Goal: Task Accomplishment & Management: Complete application form

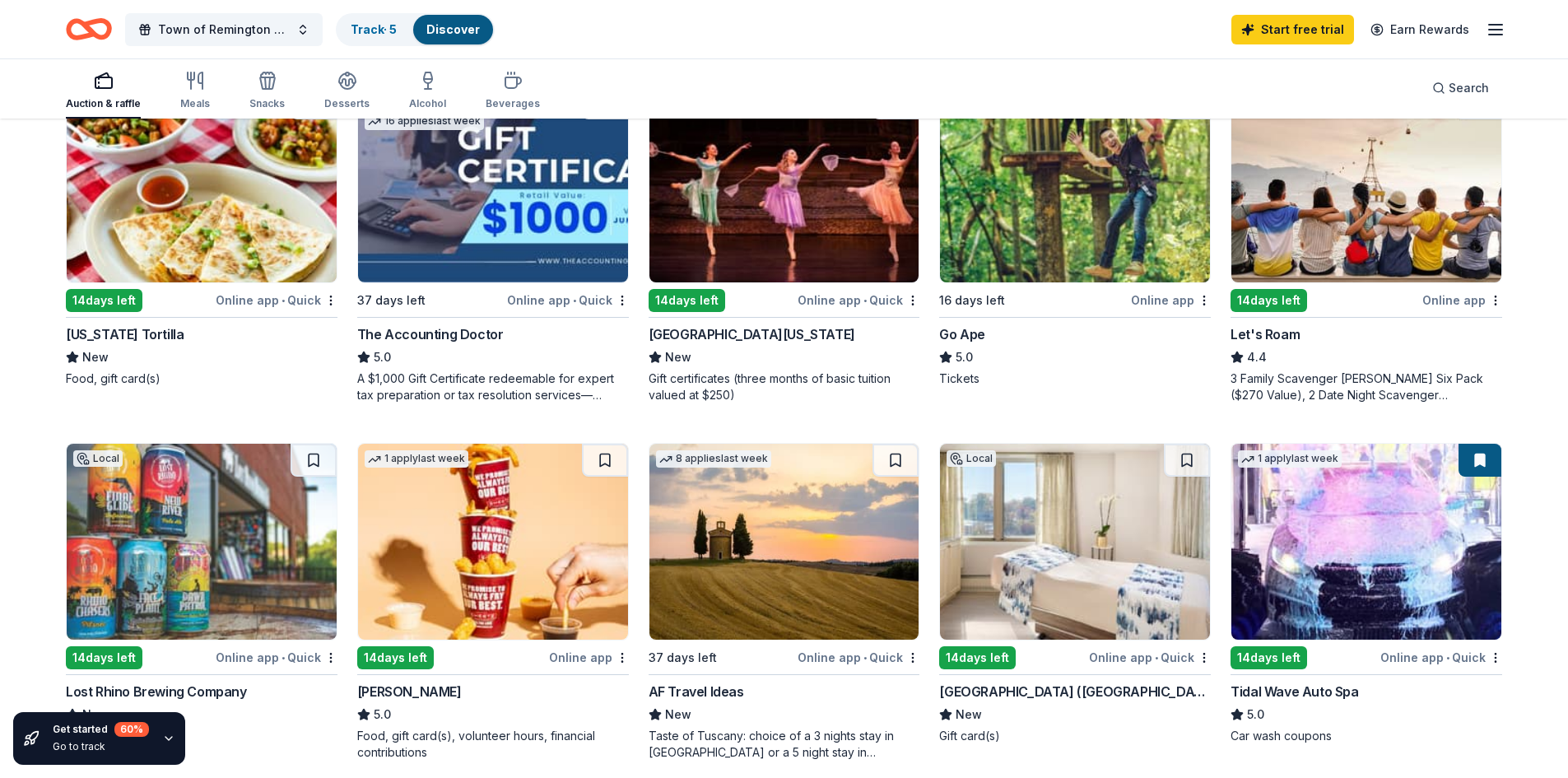
scroll to position [987, 0]
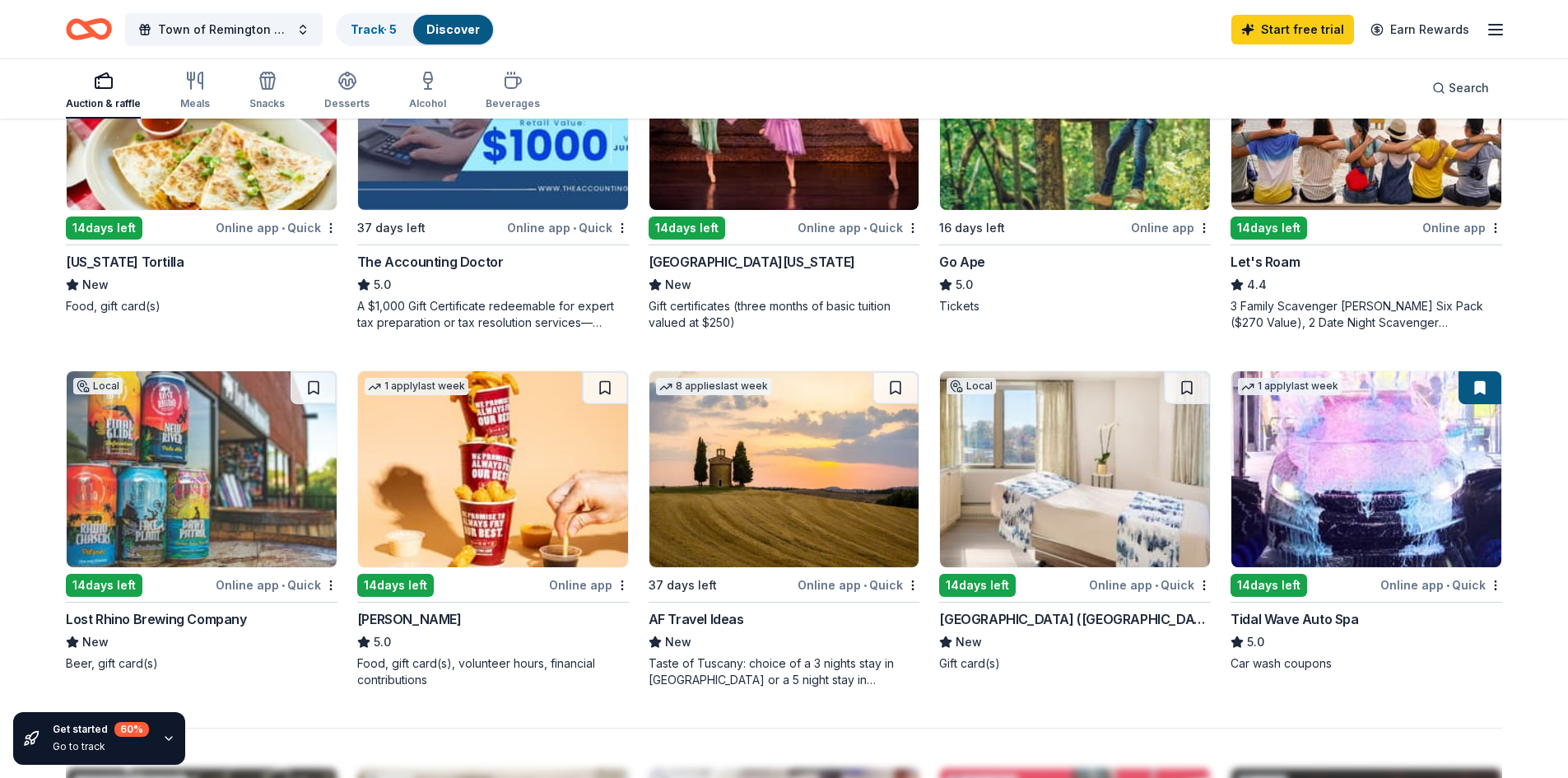
click at [388, 586] on div "14 days left" at bounding box center [395, 585] width 77 height 23
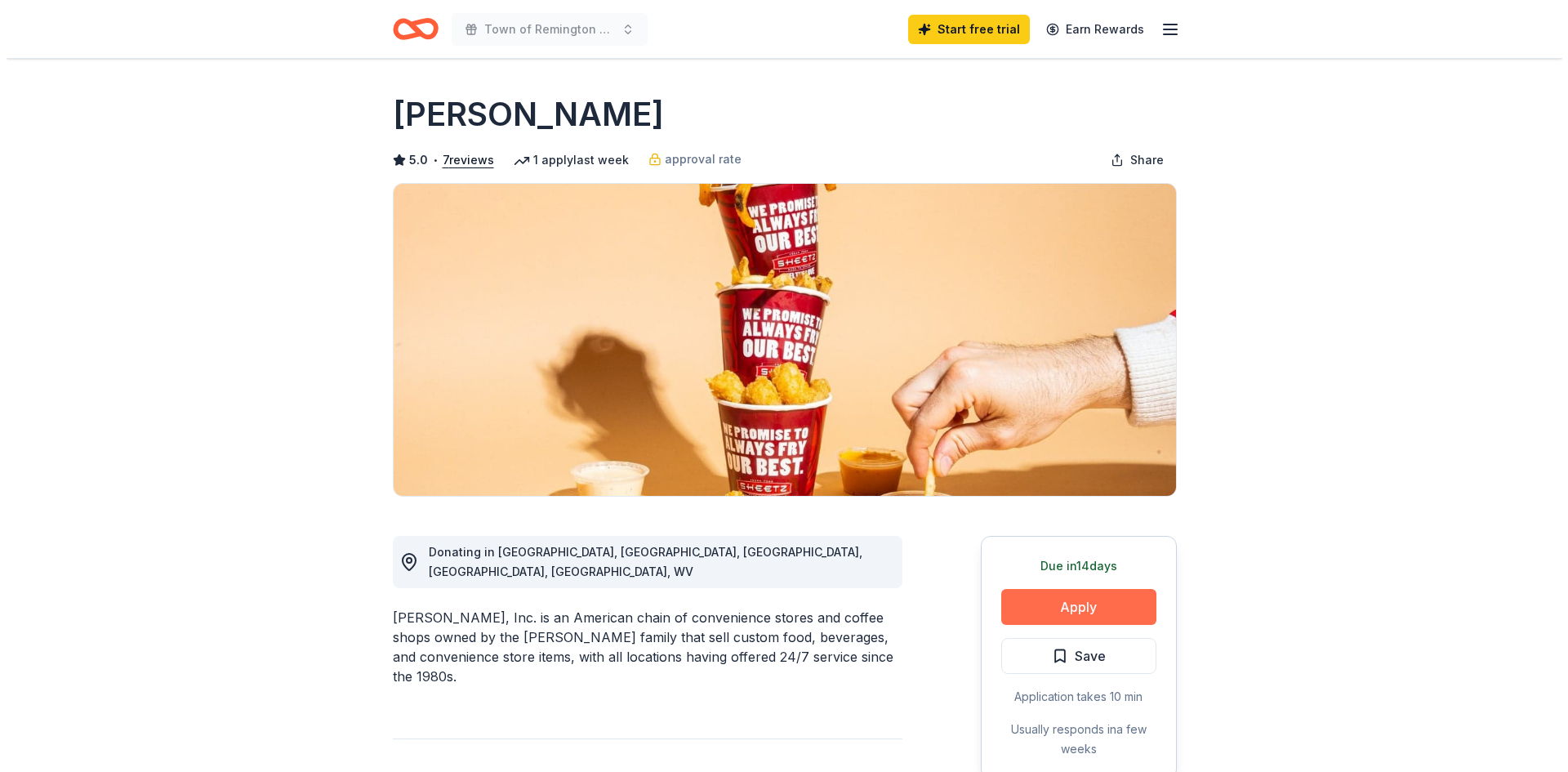
scroll to position [81, 0]
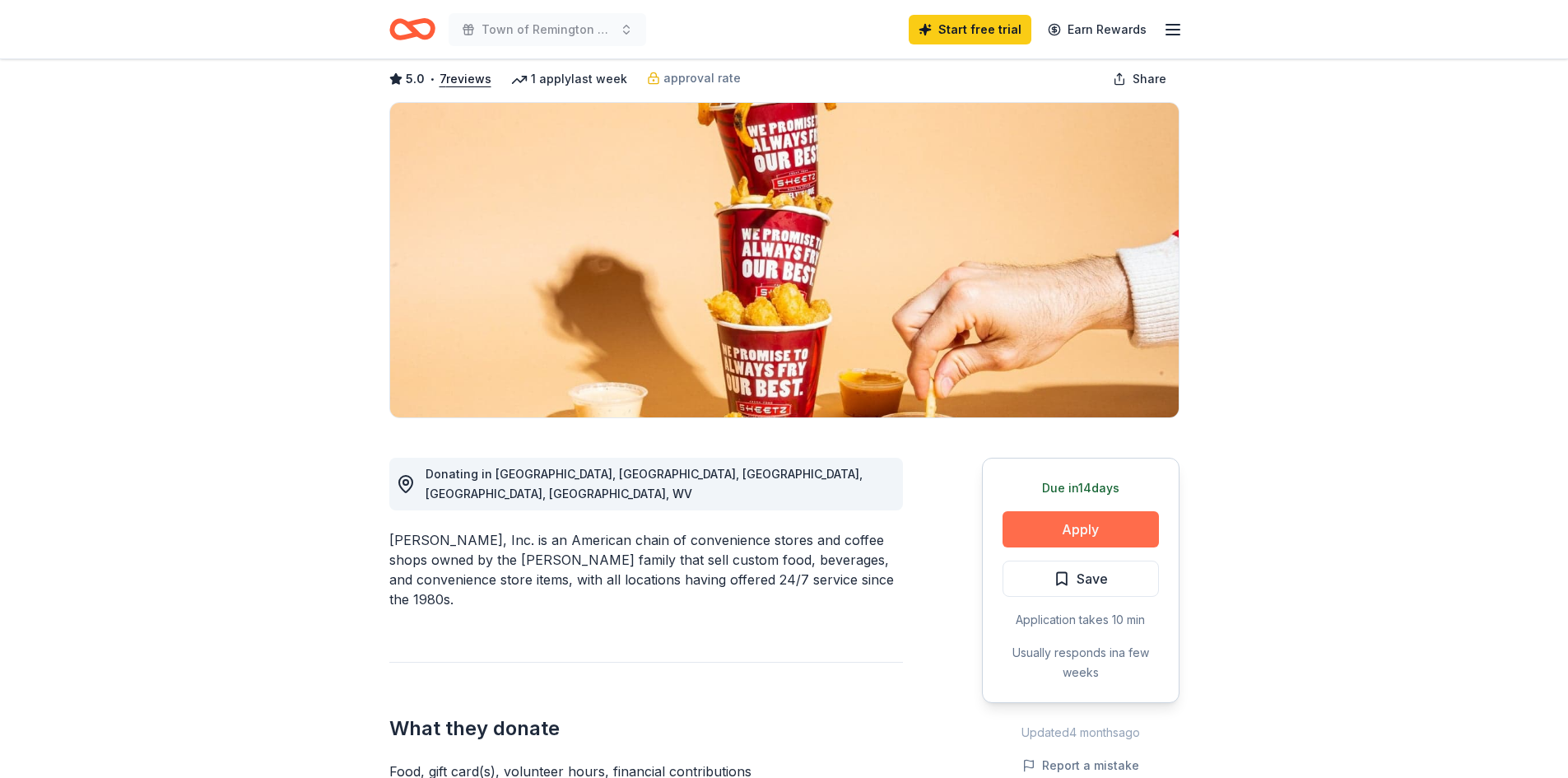
click at [1085, 544] on button "Apply" at bounding box center [1081, 529] width 157 height 36
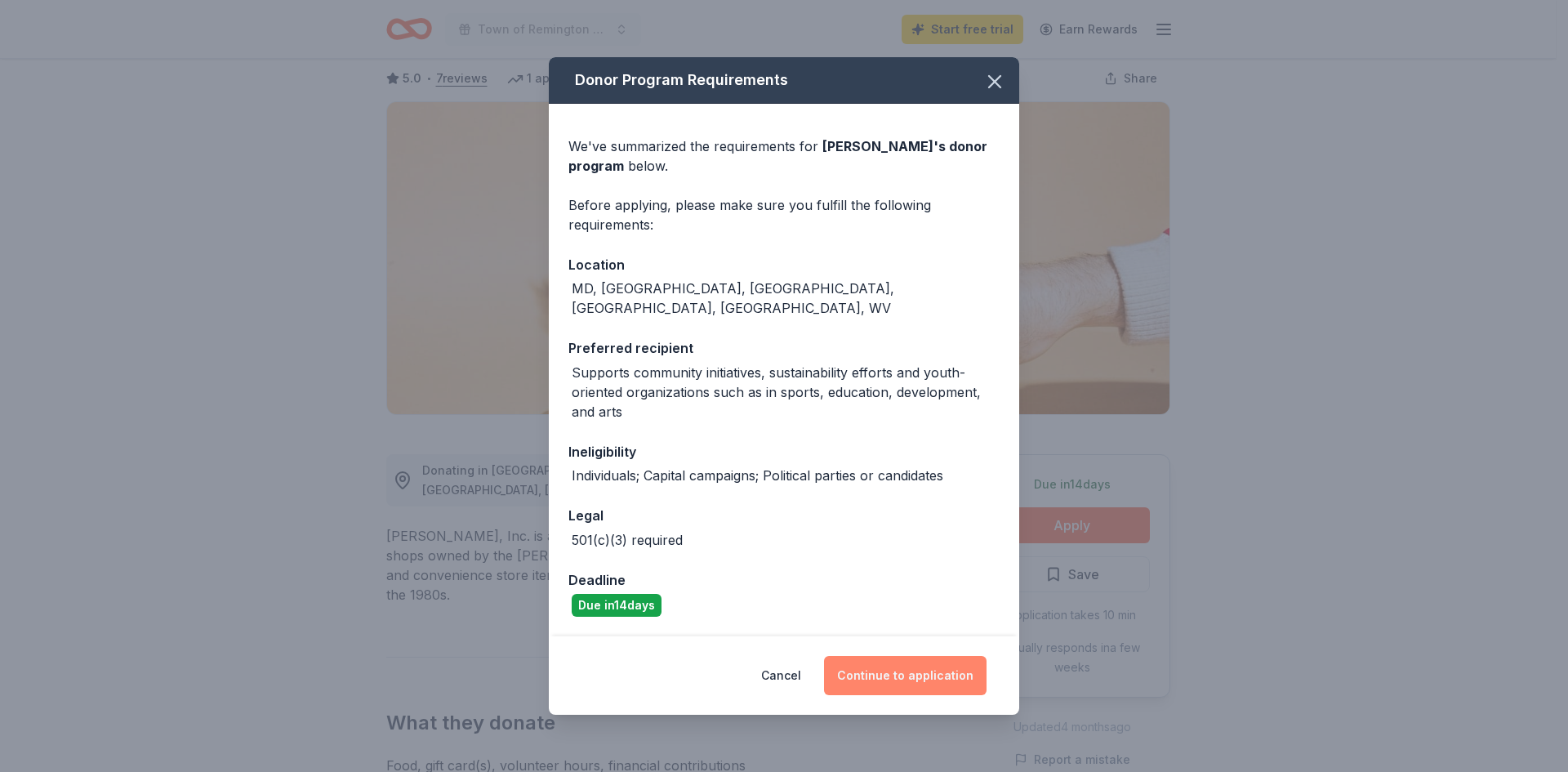
click at [883, 672] on button "Continue to application" at bounding box center [905, 675] width 163 height 39
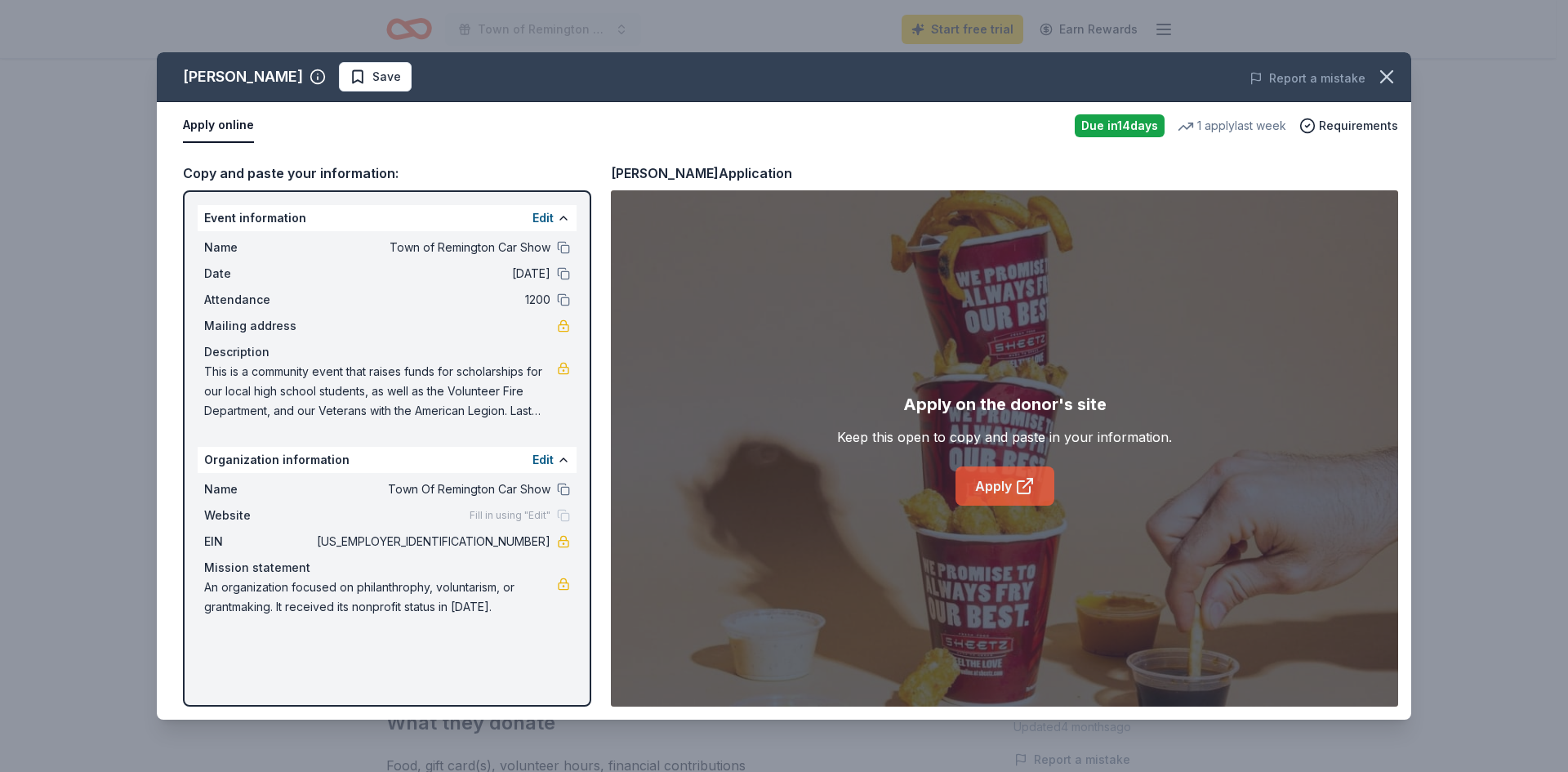
click at [980, 481] on link "Apply" at bounding box center [1005, 486] width 99 height 39
